Goal: Information Seeking & Learning: Understand process/instructions

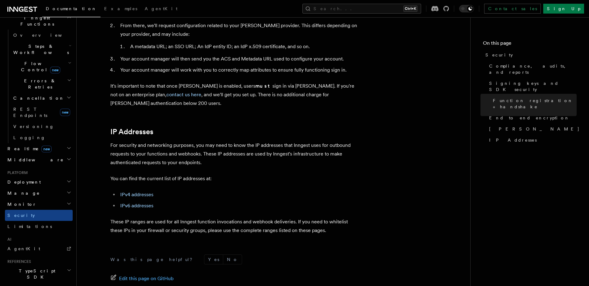
scroll to position [778, 0]
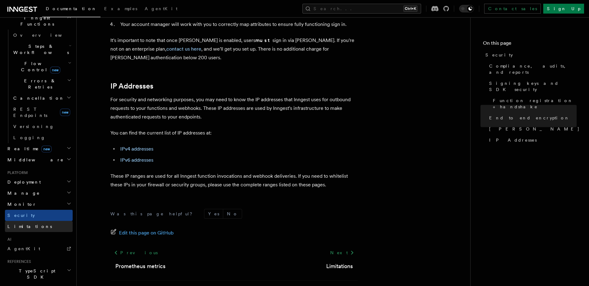
click at [41, 221] on link "Limitations" at bounding box center [39, 226] width 68 height 11
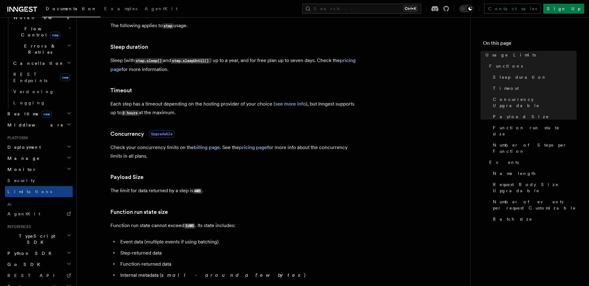
scroll to position [111, 0]
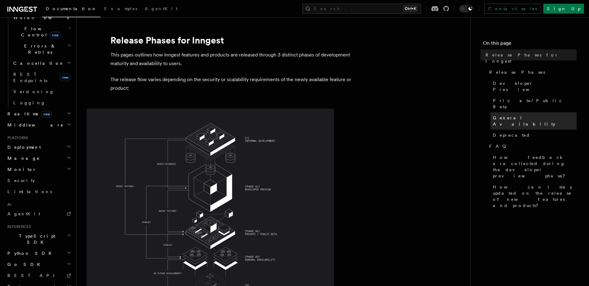
click at [528, 115] on span "General Availability" at bounding box center [534, 121] width 84 height 12
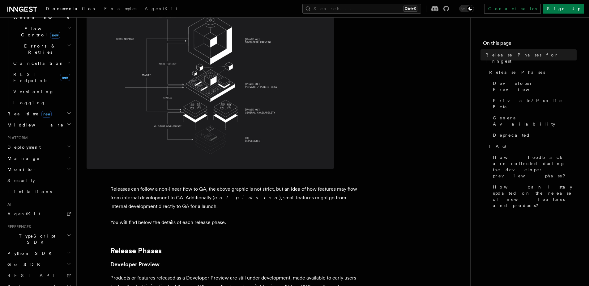
scroll to position [148, 0]
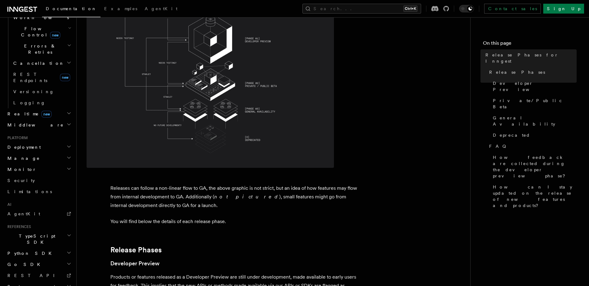
click at [42, 281] on h2 "System events" at bounding box center [39, 286] width 68 height 11
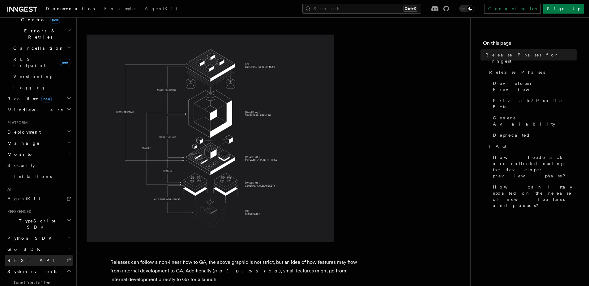
scroll to position [243, 0]
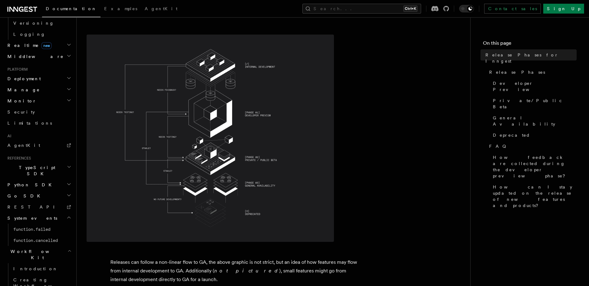
scroll to position [298, 0]
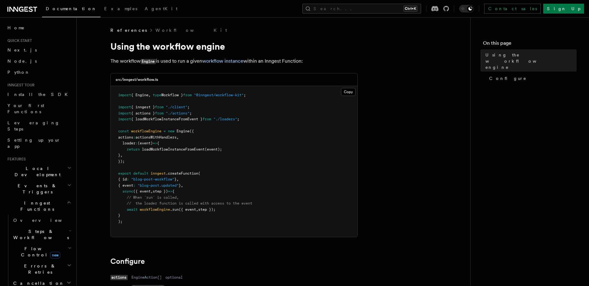
click at [25, 9] on icon at bounding box center [22, 9] width 30 height 7
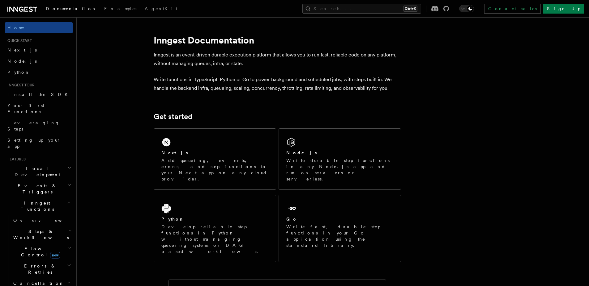
click at [66, 198] on h2 "Inngest Functions" at bounding box center [39, 206] width 68 height 17
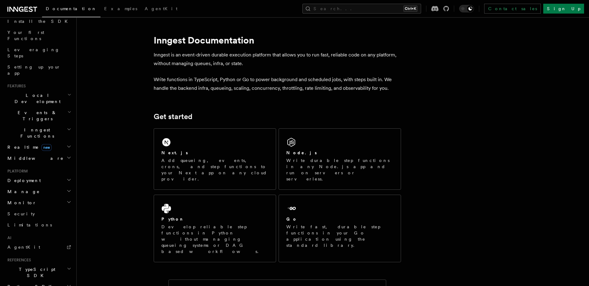
scroll to position [74, 0]
click at [58, 174] on h2 "Deployment" at bounding box center [39, 179] width 68 height 11
click at [57, 247] on h2 "Cloud Providers Setup" at bounding box center [42, 258] width 62 height 23
click at [60, 247] on h2 "Cloud Providers Setup" at bounding box center [42, 258] width 62 height 23
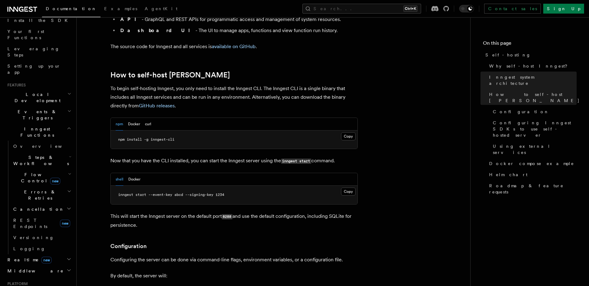
scroll to position [630, 0]
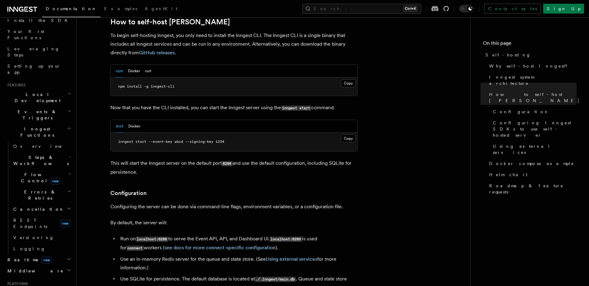
click at [125, 120] on div "shell Docker" at bounding box center [128, 126] width 25 height 13
click at [130, 120] on button "Docker" at bounding box center [134, 126] width 12 height 13
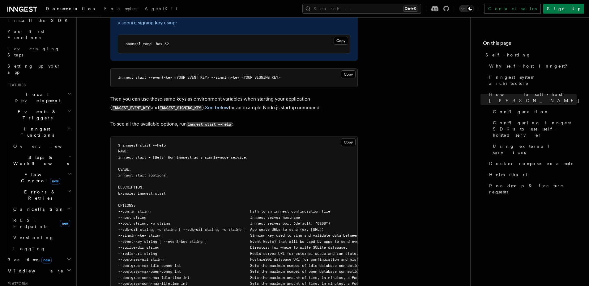
scroll to position [1149, 0]
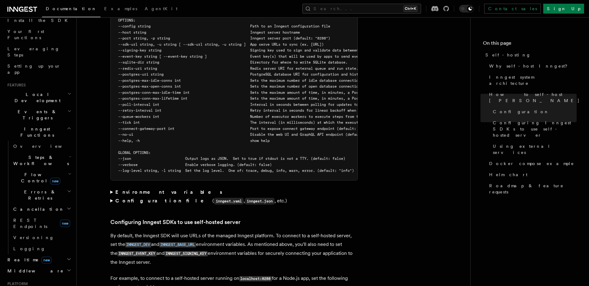
click at [158, 189] on strong "Environment variables" at bounding box center [169, 192] width 108 height 6
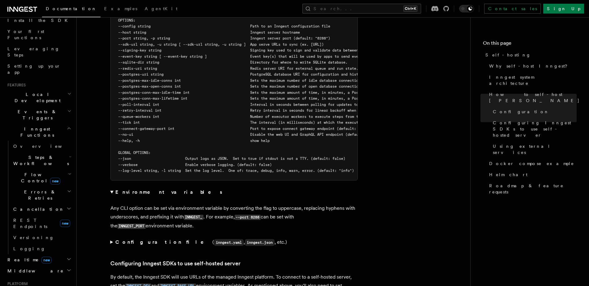
click at [158, 189] on strong "Environment variables" at bounding box center [169, 192] width 108 height 6
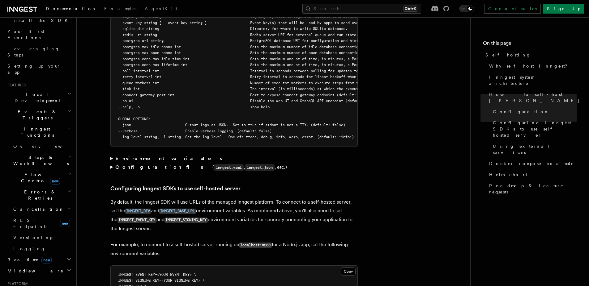
scroll to position [1186, 0]
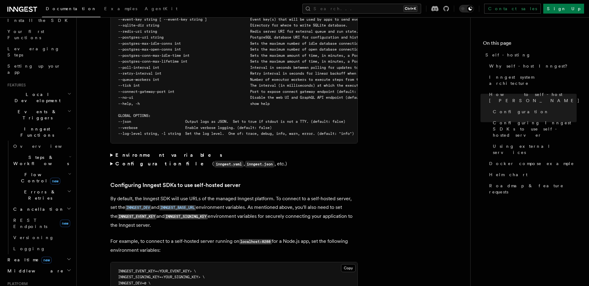
click at [140, 161] on strong "Configuration file" at bounding box center [163, 164] width 97 height 6
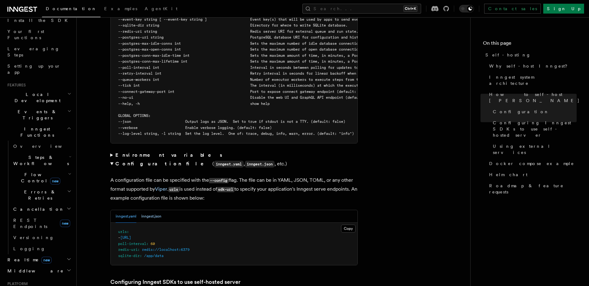
click at [145, 212] on button "inngest.json" at bounding box center [151, 216] width 20 height 13
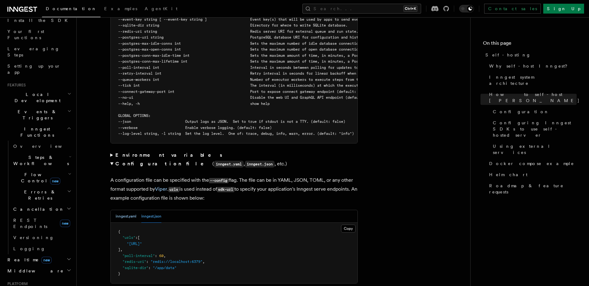
click at [131, 213] on button "inngest.yaml" at bounding box center [126, 216] width 21 height 13
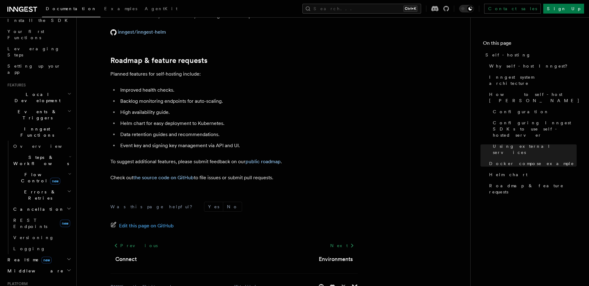
scroll to position [2473, 0]
